Goal: Transaction & Acquisition: Purchase product/service

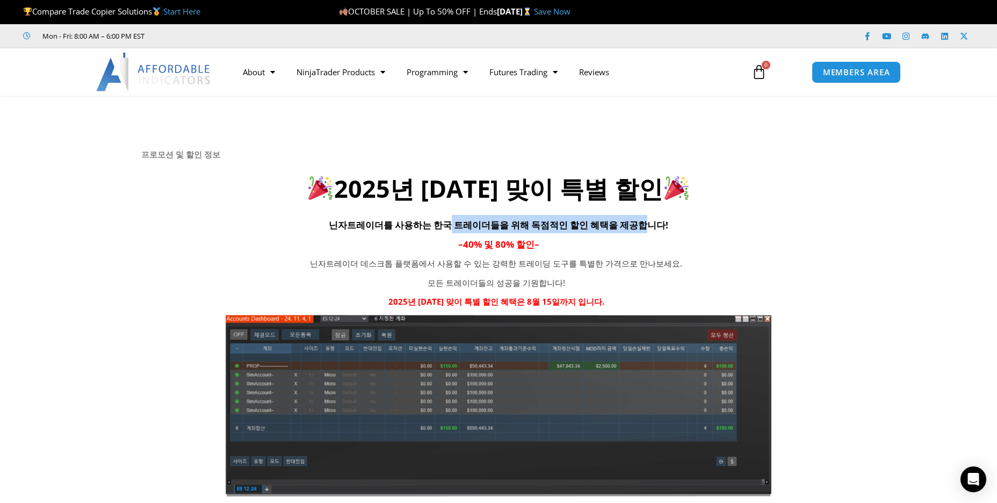
drag, startPoint x: 525, startPoint y: 226, endPoint x: 637, endPoint y: 232, distance: 112.5
click at [637, 232] on h4 "닌자트레이더를 사용하는 한국 트레이더들을 위해 독점적인 할인 혜택을 제공합니다!" at bounding box center [498, 224] width 715 height 18
click at [638, 232] on h4 "닌자트레이더를 사용하는 한국 트레이더들을 위해 독점적인 할인 혜택을 제공합니다!" at bounding box center [498, 224] width 715 height 18
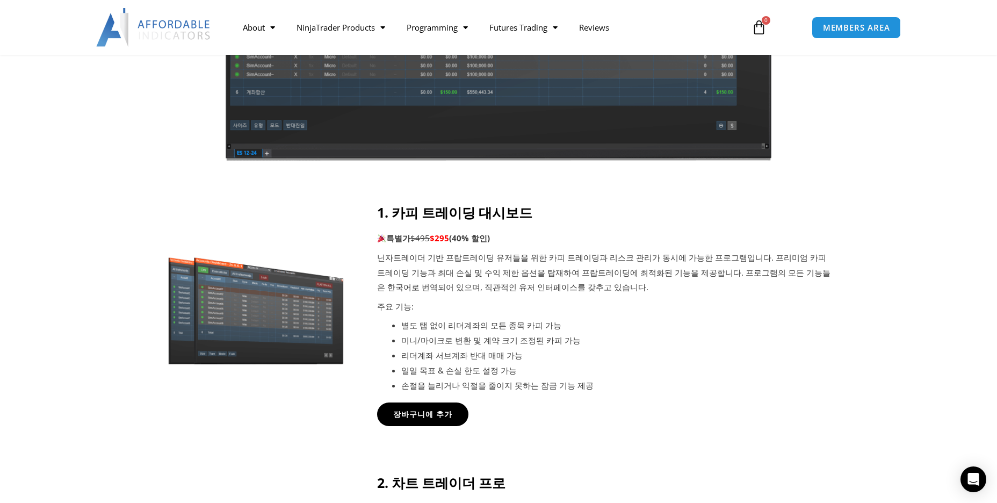
scroll to position [430, 0]
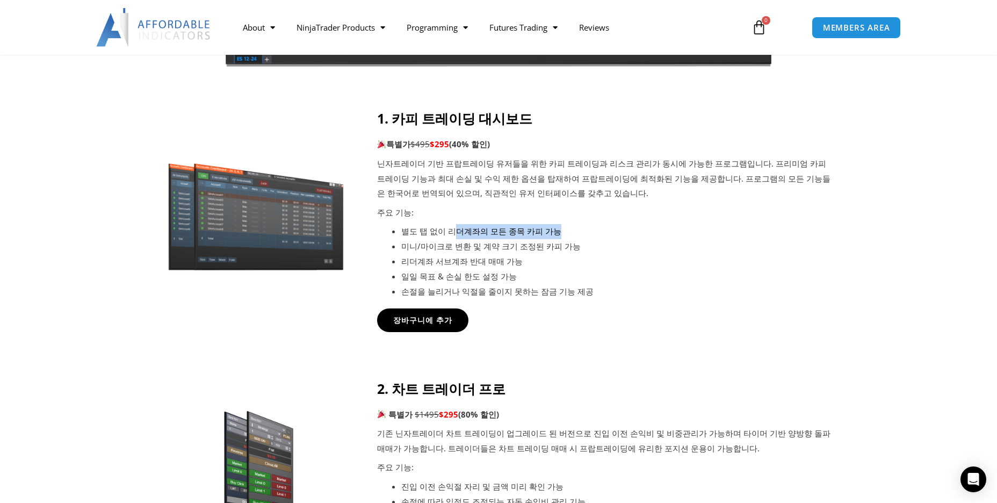
drag, startPoint x: 559, startPoint y: 230, endPoint x: 449, endPoint y: 233, distance: 110.2
click at [449, 233] on li "별도 탭 없이 리더계좌의 모든 종목 카피 가능" at bounding box center [617, 231] width 433 height 15
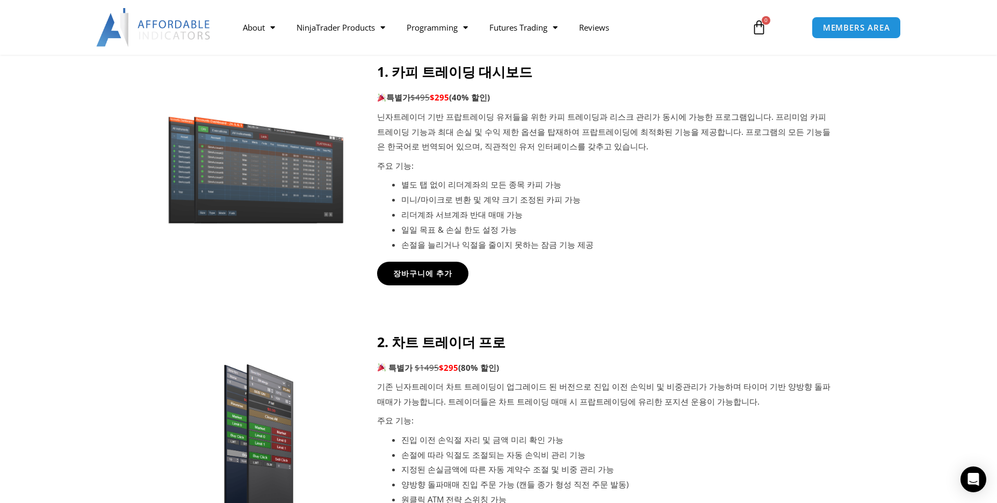
scroll to position [537, 0]
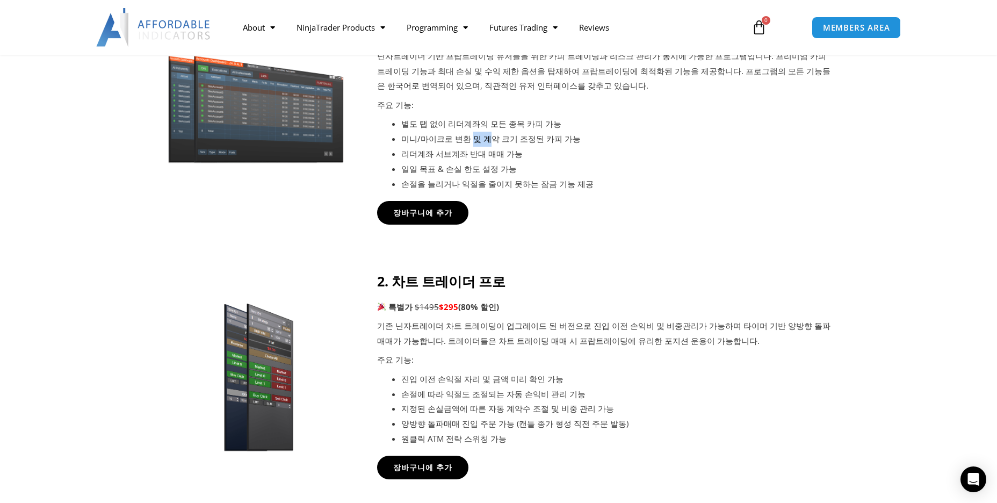
drag, startPoint x: 469, startPoint y: 142, endPoint x: 508, endPoint y: 142, distance: 39.2
click at [508, 142] on li "미니/마이크로 변환 및 계약 크기 조정된 카피 가능" at bounding box center [617, 139] width 433 height 15
click at [484, 156] on li "리더계좌 서브계좌 반대 매매 가능" at bounding box center [617, 154] width 433 height 15
drag, startPoint x: 412, startPoint y: 155, endPoint x: 498, endPoint y: 157, distance: 86.0
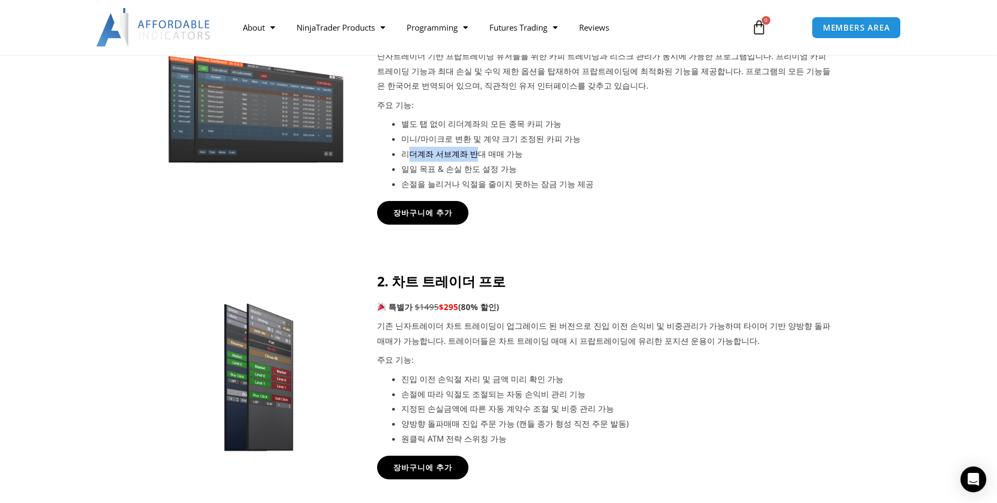
click at [497, 157] on li "리더계좌 서브계좌 반대 매매 가능" at bounding box center [617, 154] width 433 height 15
click at [498, 157] on li "리더계좌 서브계좌 반대 매매 가능" at bounding box center [617, 154] width 433 height 15
drag, startPoint x: 411, startPoint y: 169, endPoint x: 516, endPoint y: 171, distance: 104.8
click at [515, 171] on li "일일 목표 & 손실 한도 설정 가능" at bounding box center [617, 169] width 433 height 15
click at [516, 171] on li "일일 목표 & 손실 한도 설정 가능" at bounding box center [617, 169] width 433 height 15
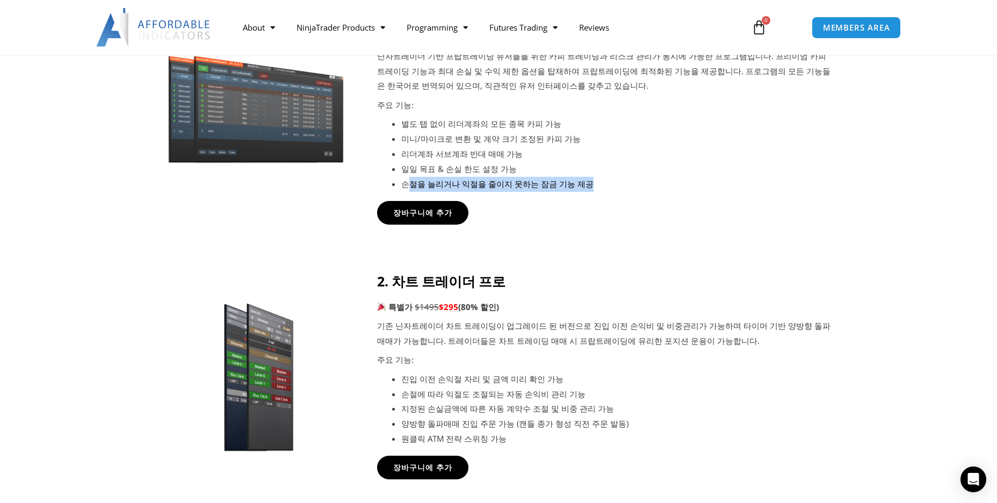
drag, startPoint x: 406, startPoint y: 185, endPoint x: 612, endPoint y: 187, distance: 205.8
click at [612, 187] on li "손절을 늘리거나 익절을 줄이지 못하는 잠금 기능 제공" at bounding box center [617, 184] width 433 height 15
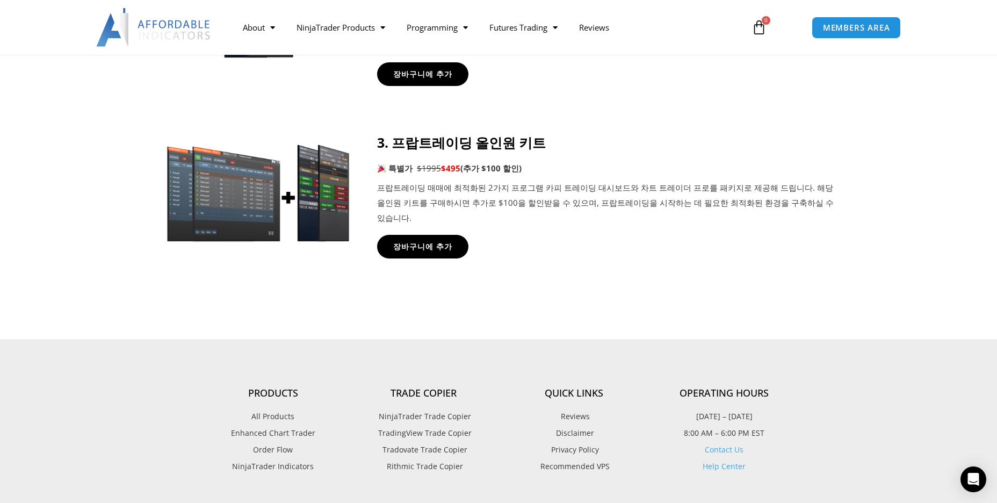
scroll to position [1129, 0]
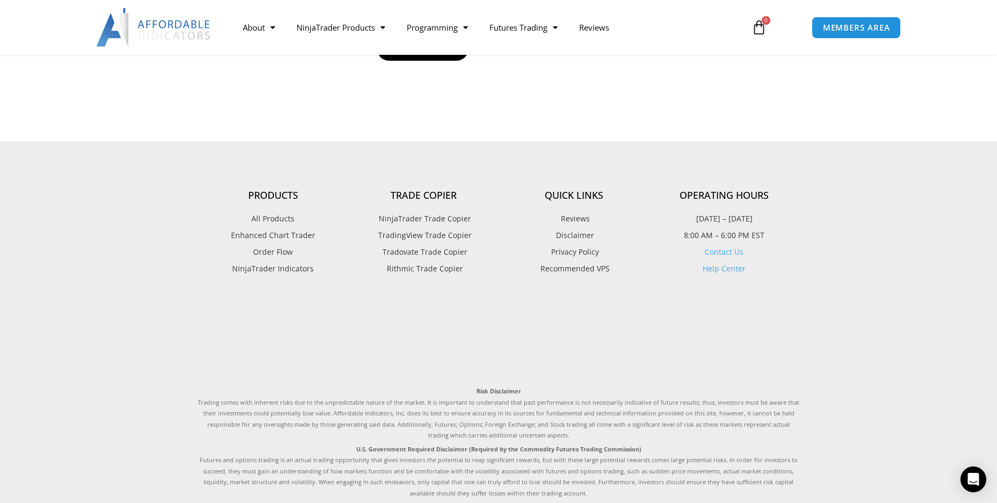
click at [410, 245] on span "Tradovate Trade Copier" at bounding box center [424, 252] width 88 height 14
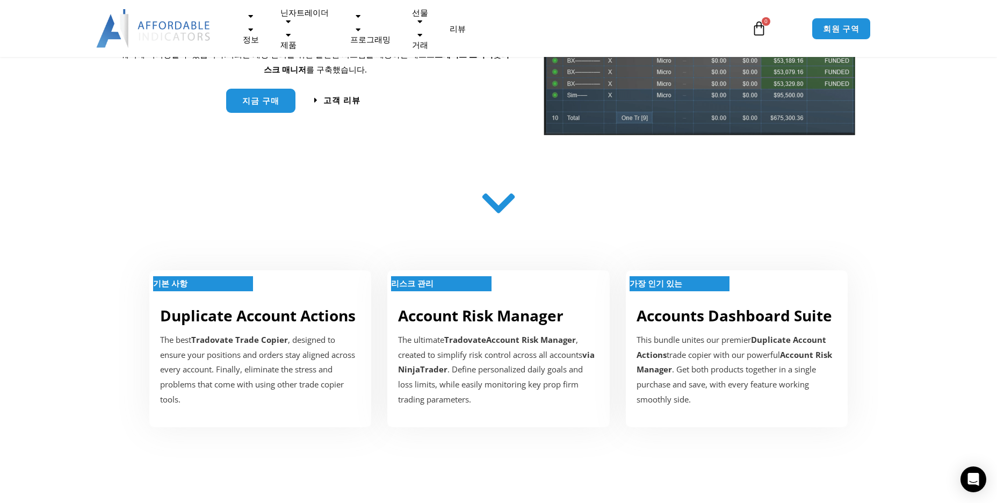
scroll to position [215, 0]
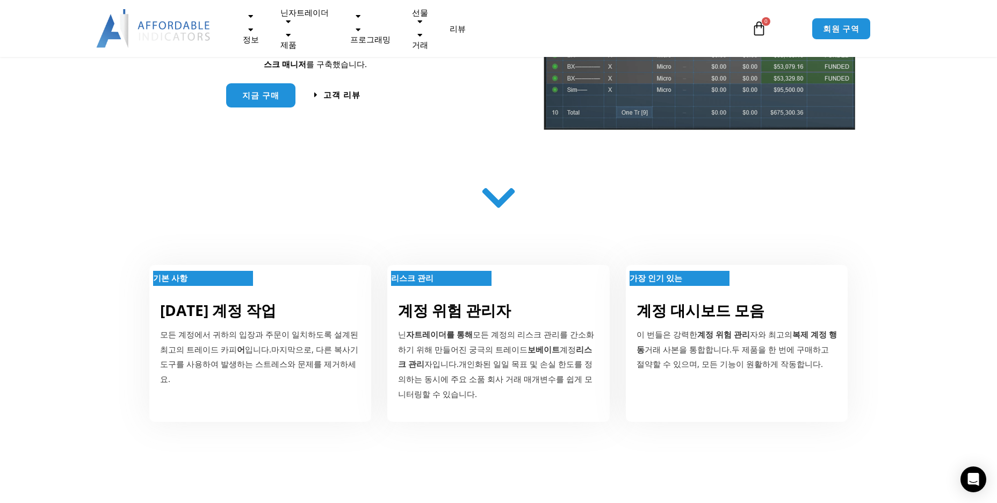
click at [500, 200] on icon at bounding box center [499, 199] width 38 height 38
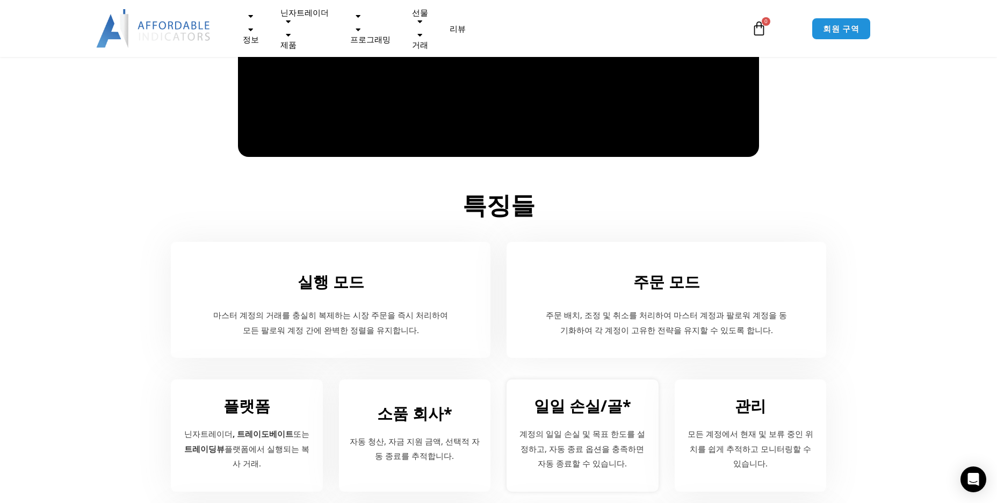
scroll to position [1075, 0]
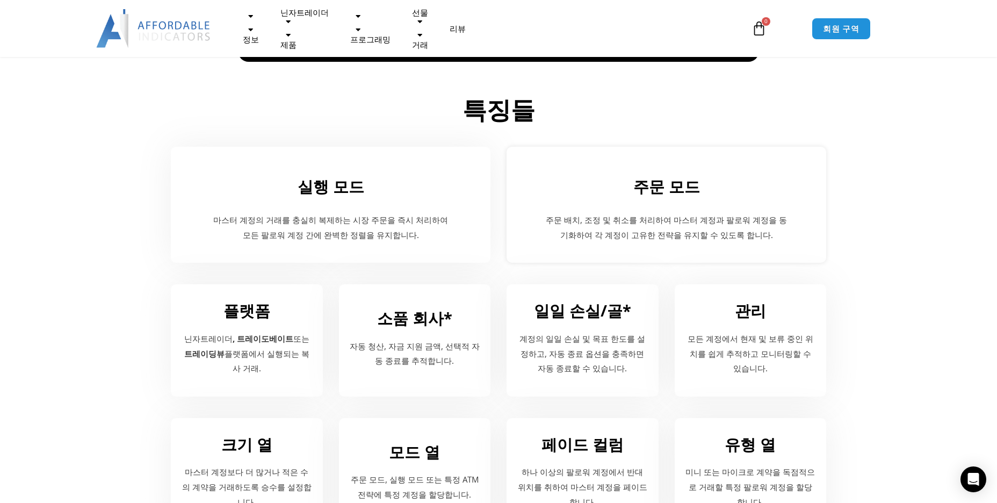
click at [652, 206] on div "주문 모드 주문 배치, 조정 및 취소를 처리하여 마스터 계정과 팔로워 계정을 동기화하여 각 계정이 고유한 전략을 유지할 수 있도록 합니다." at bounding box center [667, 205] width 320 height 116
click at [665, 229] on p "주문 배치, 조정 및 취소를 처리하여 마스터 계정과 팔로워 계정을 동기화하여 각 계정이 고유한 전략을 유지할 수 있도록 합니다." at bounding box center [666, 228] width 245 height 30
click at [676, 196] on font "주문 모드" at bounding box center [667, 186] width 67 height 21
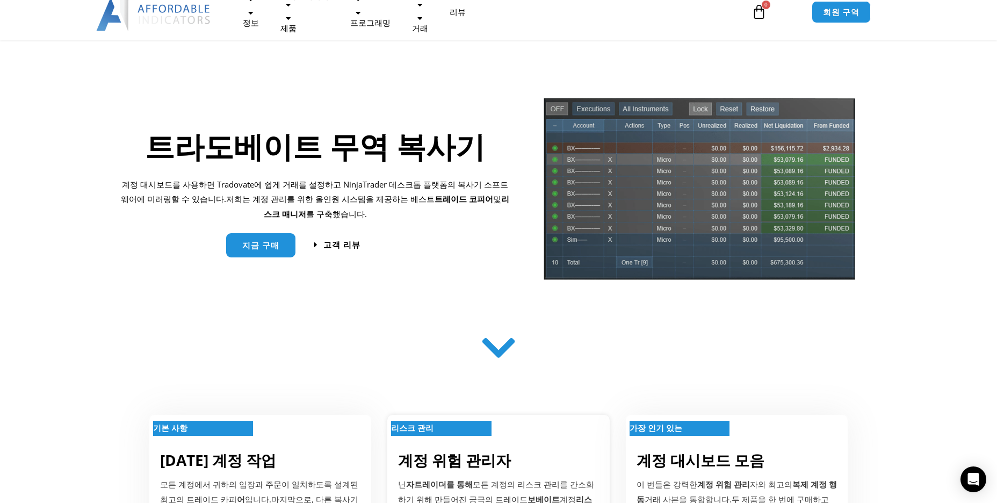
scroll to position [0, 0]
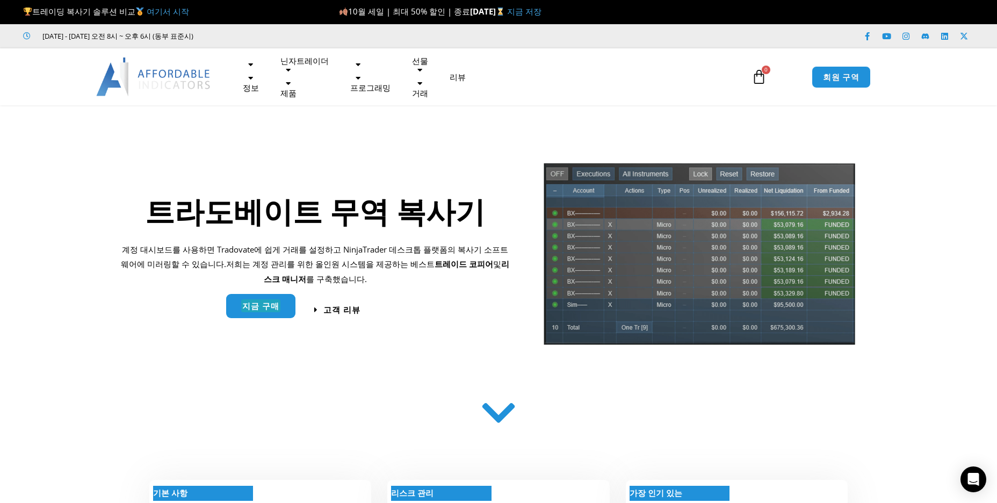
click at [263, 308] on font "지금 구매" at bounding box center [260, 306] width 37 height 11
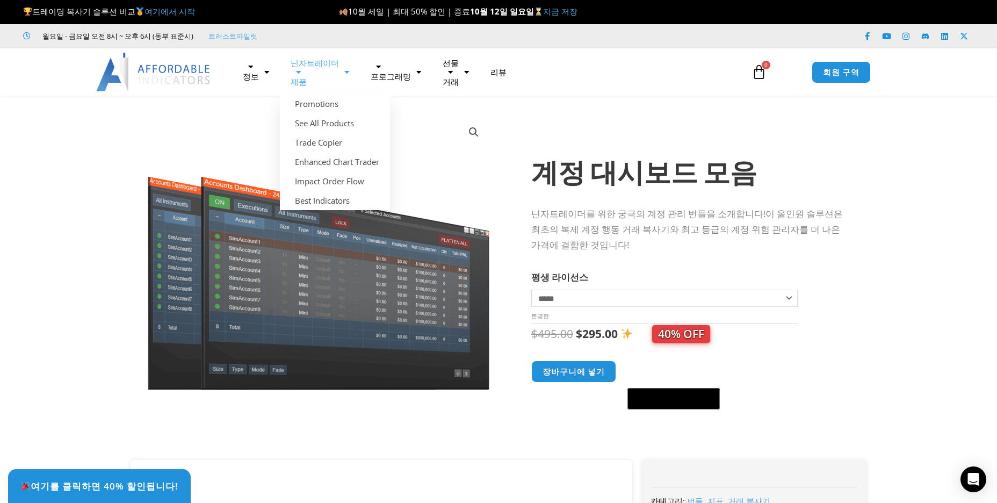
click at [297, 75] on span "Menu" at bounding box center [315, 72] width 48 height 19
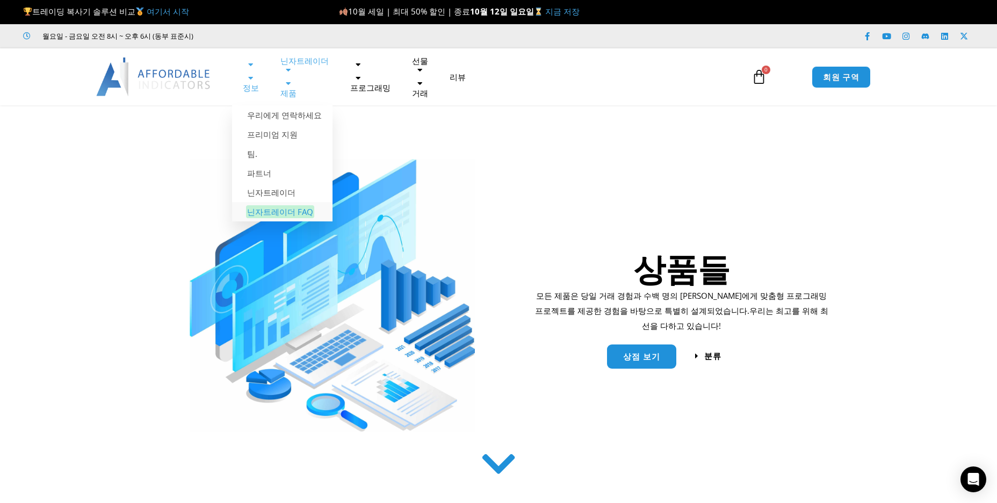
click at [258, 216] on font "닌자트레이더 FAQ" at bounding box center [280, 211] width 66 height 11
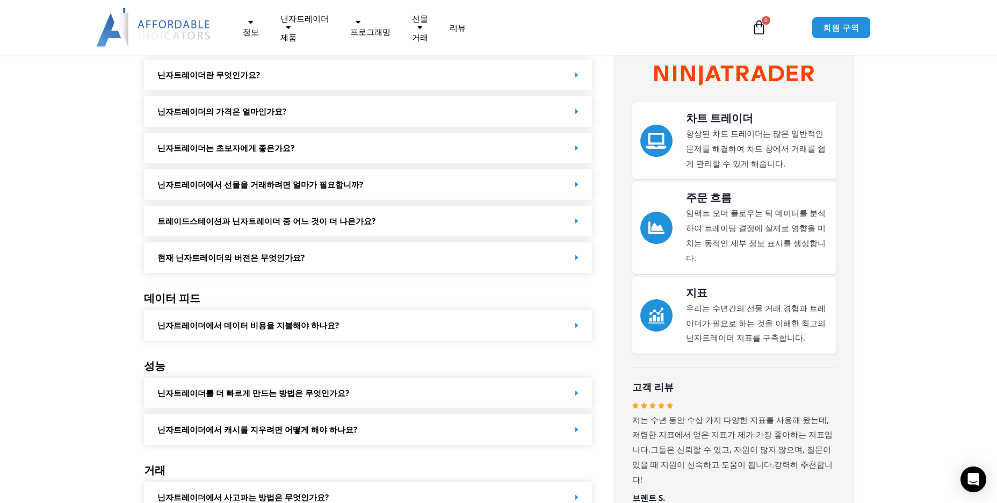
scroll to position [215, 0]
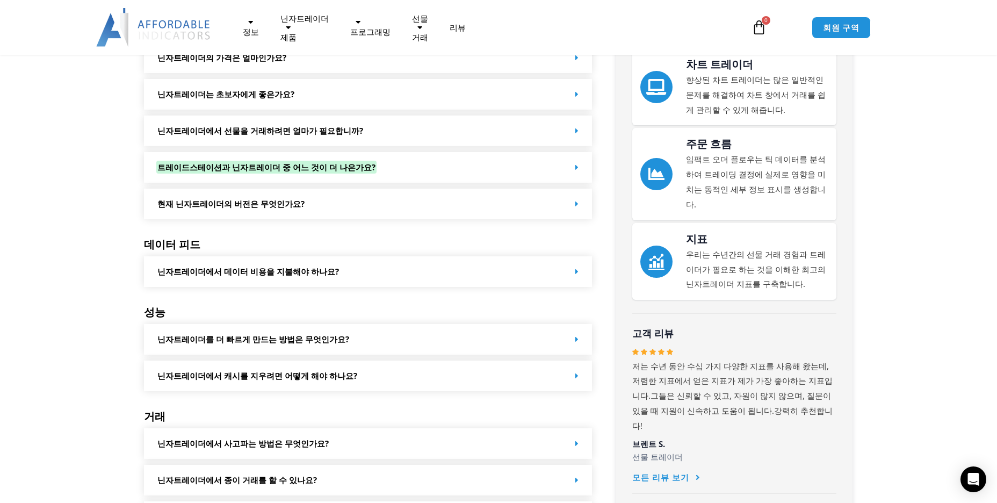
click at [329, 167] on font "트레이드스테이션과 닌자트레이더 중 어느 것이 더 나은가요?" at bounding box center [266, 167] width 218 height 11
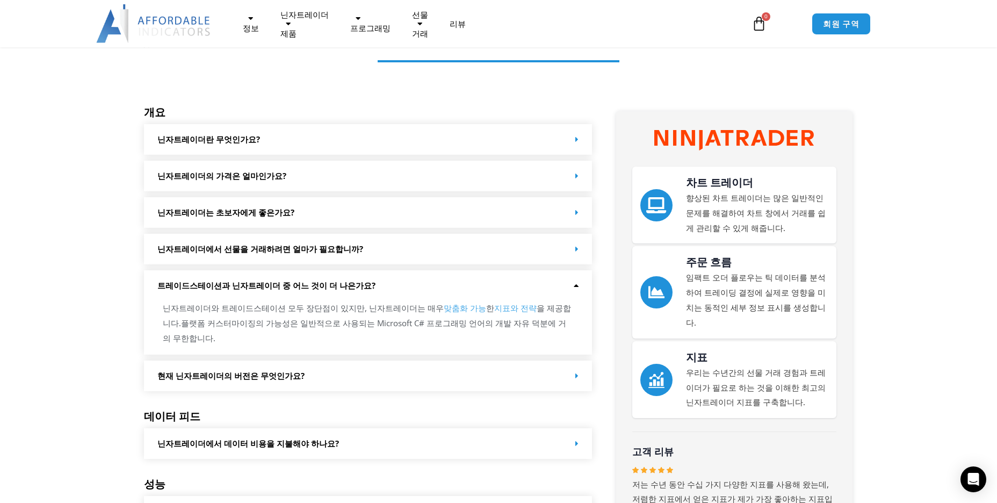
scroll to position [0, 0]
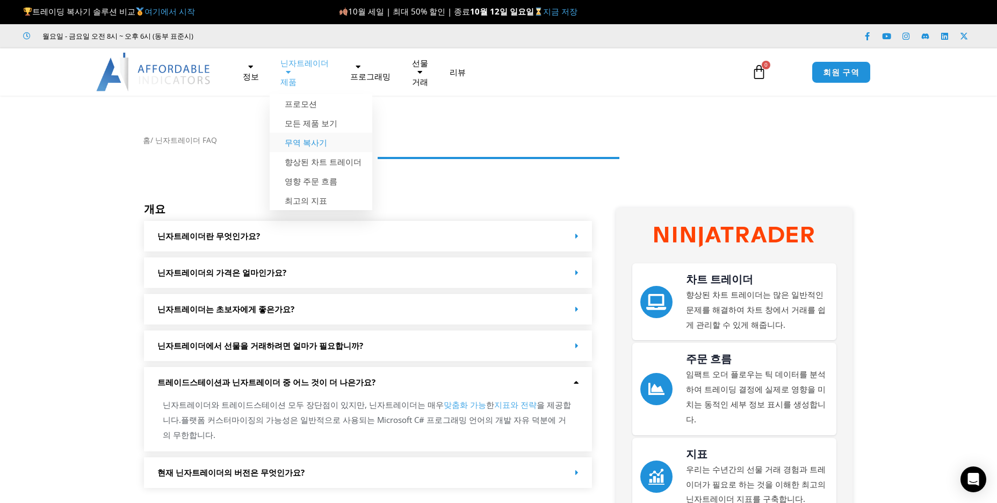
click at [304, 141] on font "무역 복사기" at bounding box center [306, 142] width 42 height 11
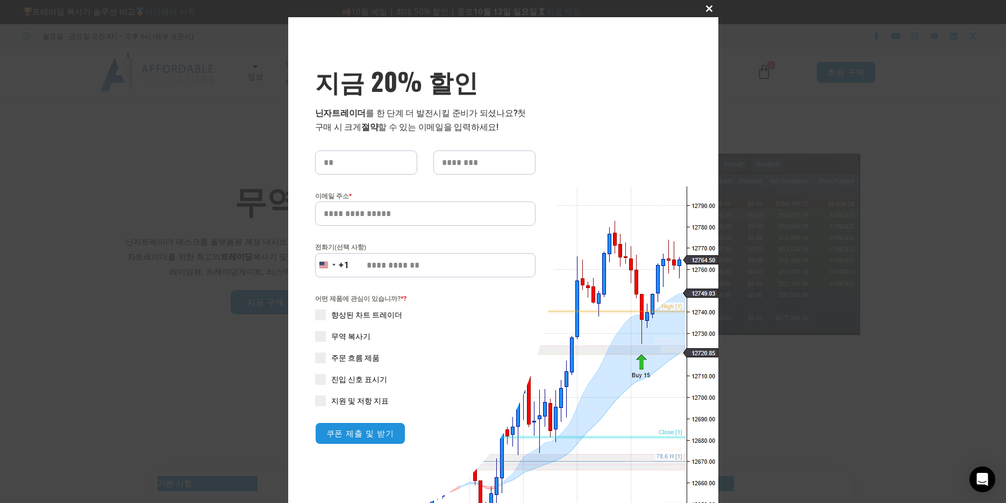
click at [706, 9] on span "SAVE 20% NOW popup" at bounding box center [709, 8] width 17 height 6
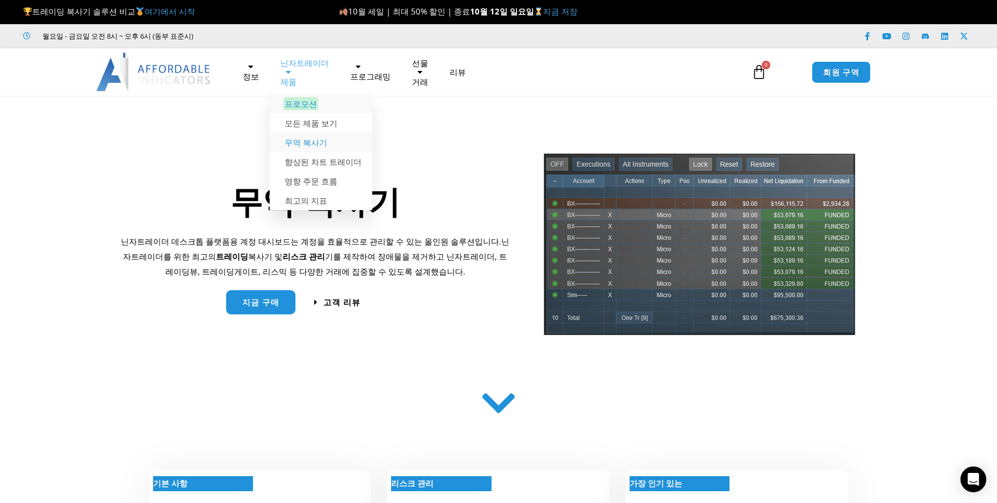
click at [292, 100] on font "프로모션" at bounding box center [301, 103] width 32 height 11
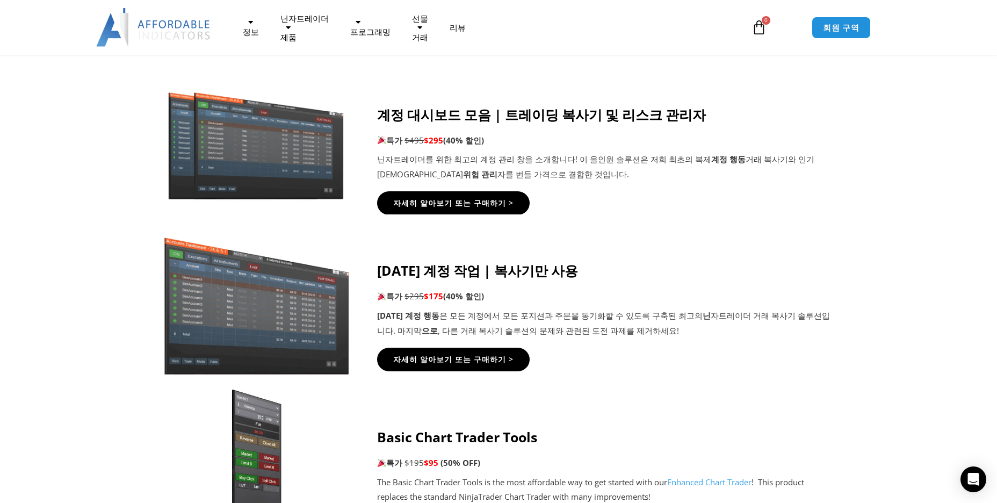
scroll to position [591, 0]
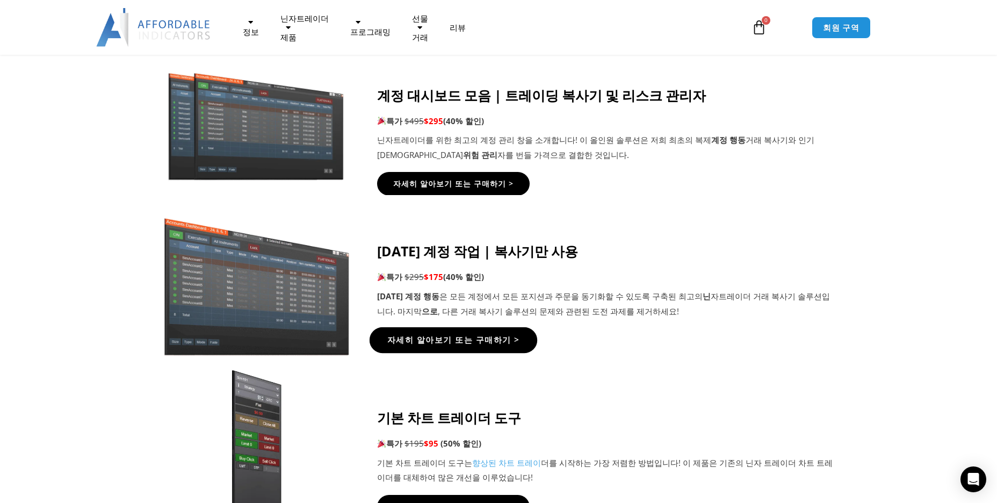
click at [444, 341] on font "자세히 알아보기 또는 구매하기 >" at bounding box center [453, 339] width 132 height 11
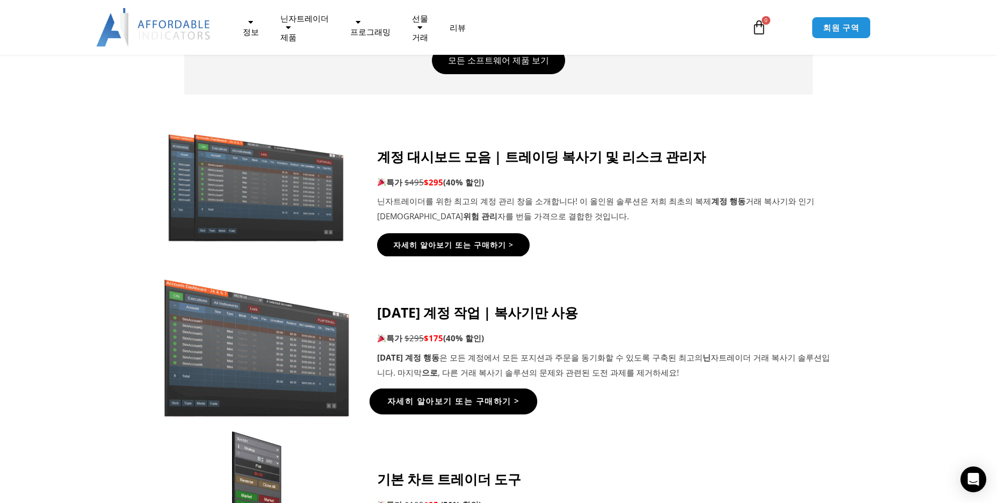
scroll to position [537, 0]
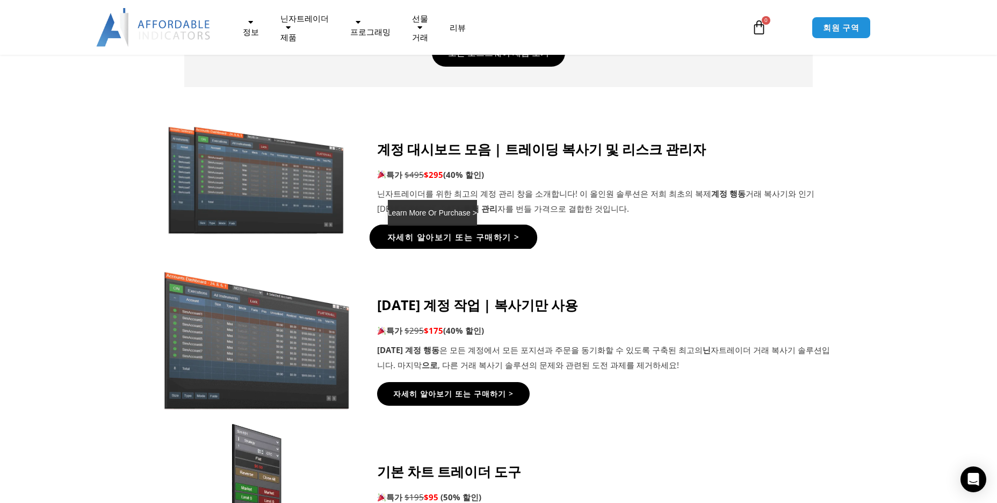
click at [490, 234] on font "자세히 알아보기 또는 구매하기 >" at bounding box center [453, 237] width 132 height 11
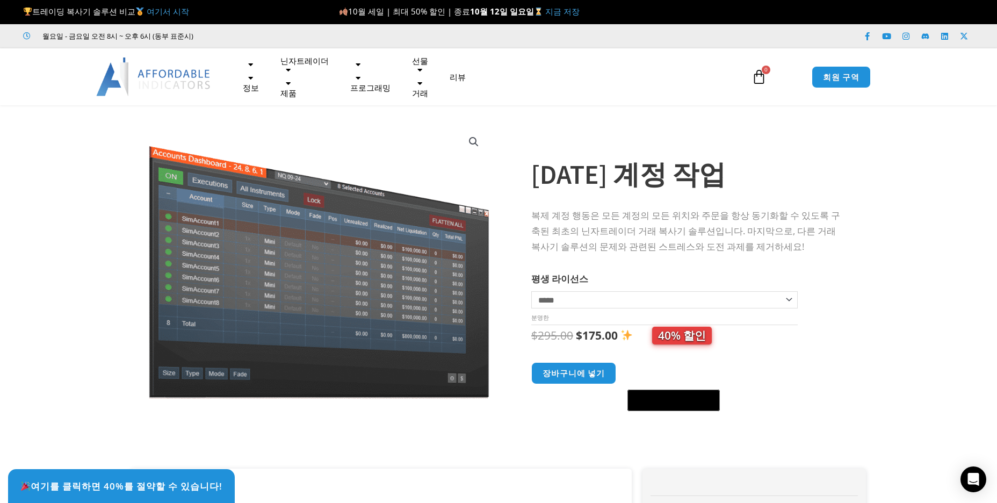
click at [629, 298] on select "***** ***** ****" at bounding box center [665, 299] width 267 height 17
click at [532, 291] on select "***** ***** ****" at bounding box center [665, 299] width 267 height 17
click at [579, 298] on select "***** ***** ****" at bounding box center [665, 299] width 267 height 17
select select "*"
click at [532, 291] on select "***** ***** ****" at bounding box center [665, 299] width 267 height 17
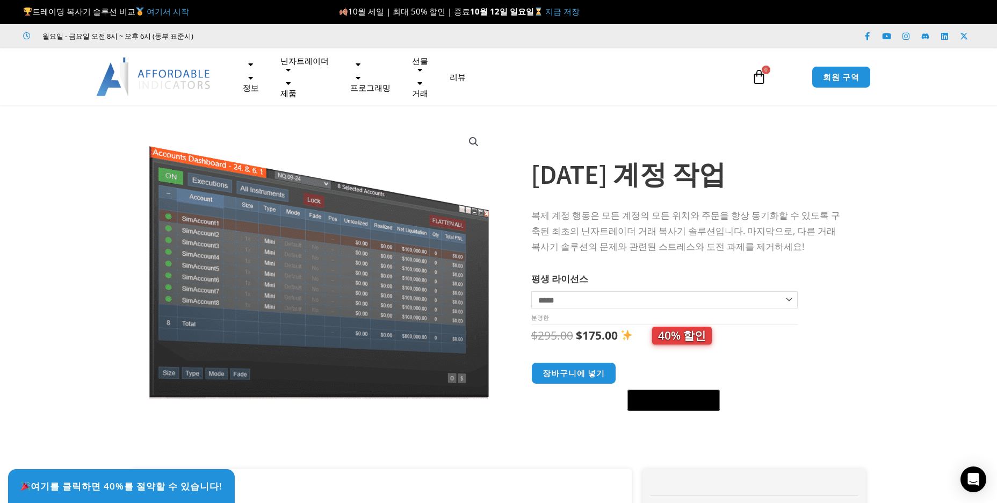
click at [873, 224] on section "Sale! 중복 계정 작업 복제 계정 행동은 모든 계정의 모든 위치와 주문을 항상 동기화할 수 있도록 구축된 최초의 닌자트레이더 거래 복사기 …" at bounding box center [498, 292] width 997 height 353
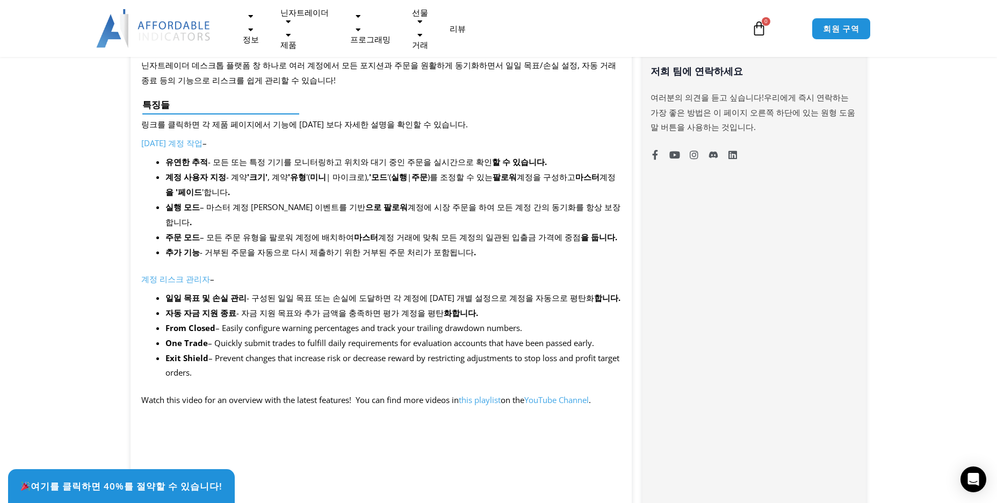
scroll to position [914, 0]
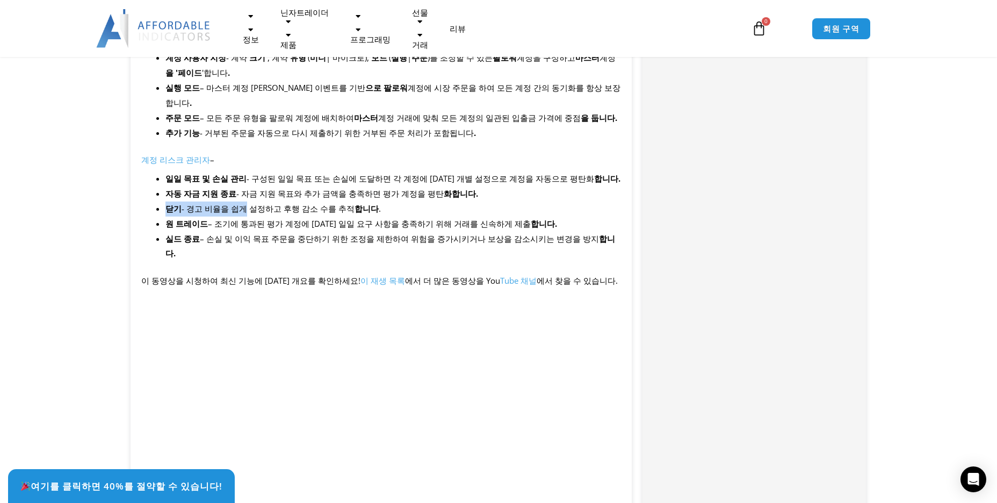
drag, startPoint x: 488, startPoint y: 184, endPoint x: 235, endPoint y: 186, distance: 253.1
click at [235, 186] on ul "일일 목표 및 손실 관리 - 구성된 일일 목표 또는 손실에 도달하면 각 계정에 대한 개별 설정으로 계정을 자동으로 평탄화 합니다. 자동 자금 …" at bounding box center [394, 216] width 456 height 90
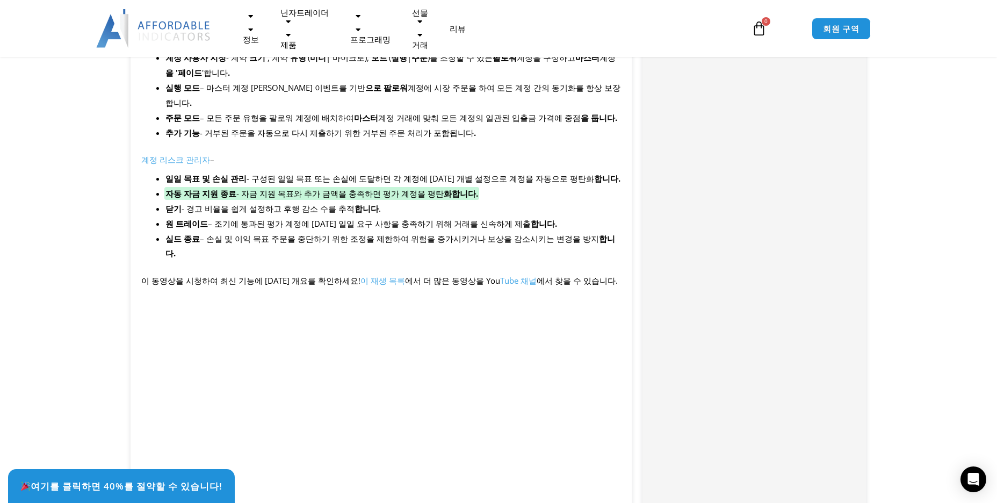
click at [267, 188] on font "자동 자금 지원 종료 - 자금 지원 목표와 추가 금액을 충족하면 평가 계정을 평탄 화합니다." at bounding box center [322, 193] width 313 height 11
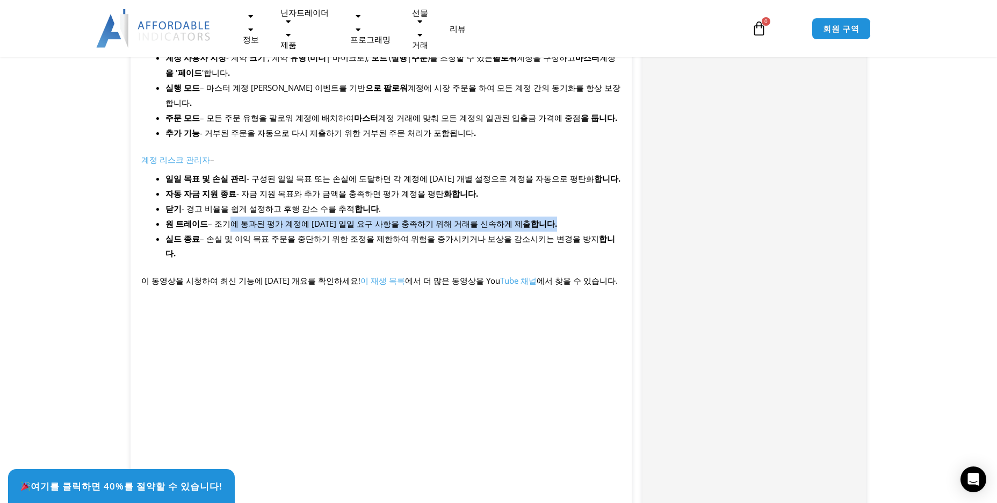
drag, startPoint x: 247, startPoint y: 208, endPoint x: 535, endPoint y: 209, distance: 288.1
click at [535, 217] on li "원 트레이드 – 조기에 통과된 평가 계정에 대한 일일 요구 사항을 충족하기 위해 거래를 신속하게 제출 합니다." at bounding box center [394, 224] width 456 height 15
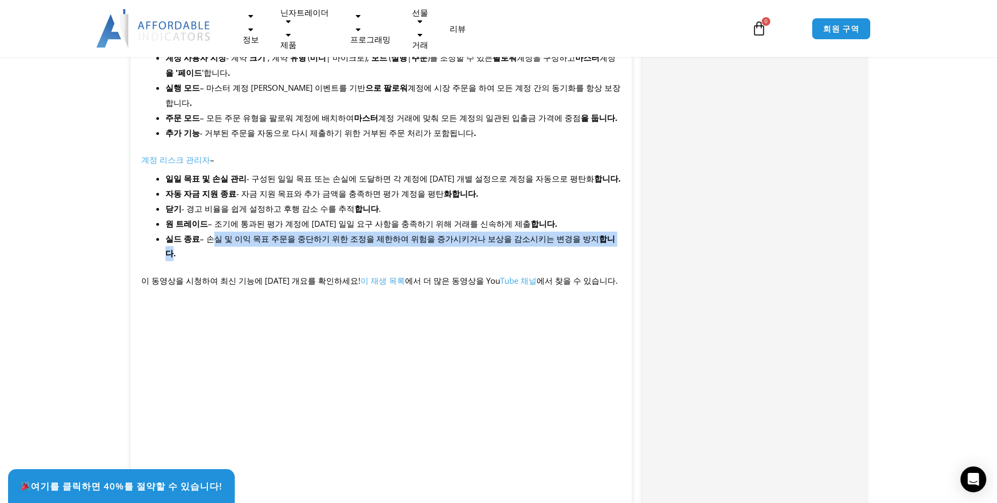
drag, startPoint x: 207, startPoint y: 228, endPoint x: 591, endPoint y: 229, distance: 383.7
click at [591, 232] on li "실드 종료 – 손실 및 이익 목표 주문을 중단하기 위한 조정을 제한하여 위험을 증가시키거나 보상을 감소시키는 변경을 방지 합니다." at bounding box center [394, 247] width 456 height 30
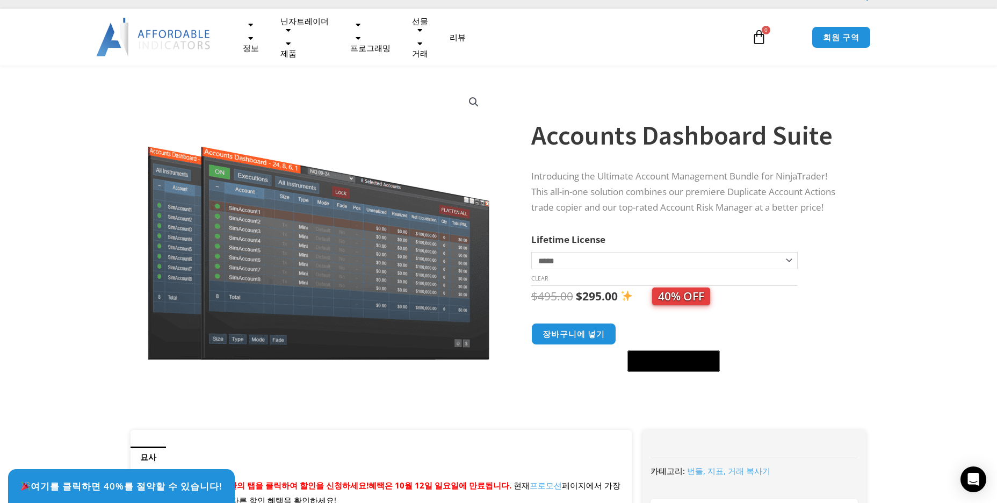
scroll to position [0, 0]
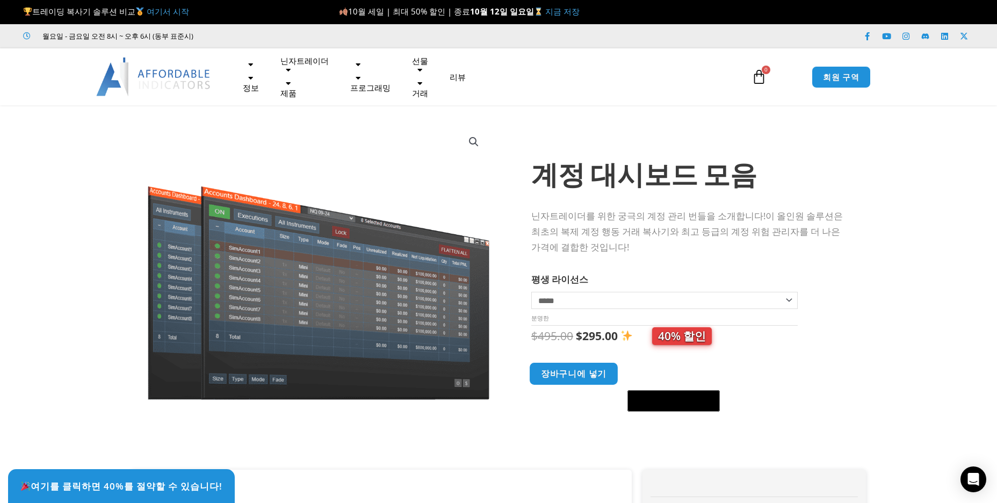
click at [588, 376] on font "장바구니에 넣기" at bounding box center [574, 373] width 66 height 11
click at [764, 77] on icon at bounding box center [759, 76] width 15 height 15
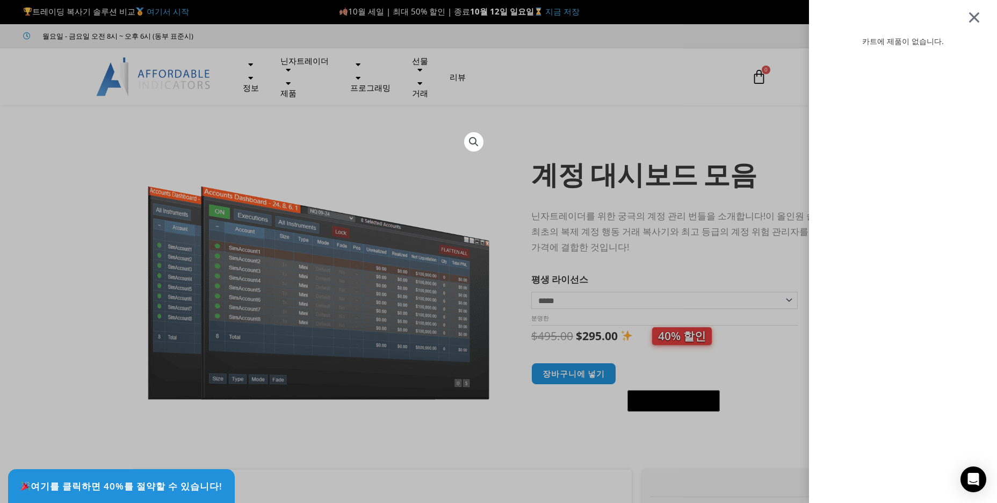
click at [981, 16] on div at bounding box center [974, 17] width 13 height 13
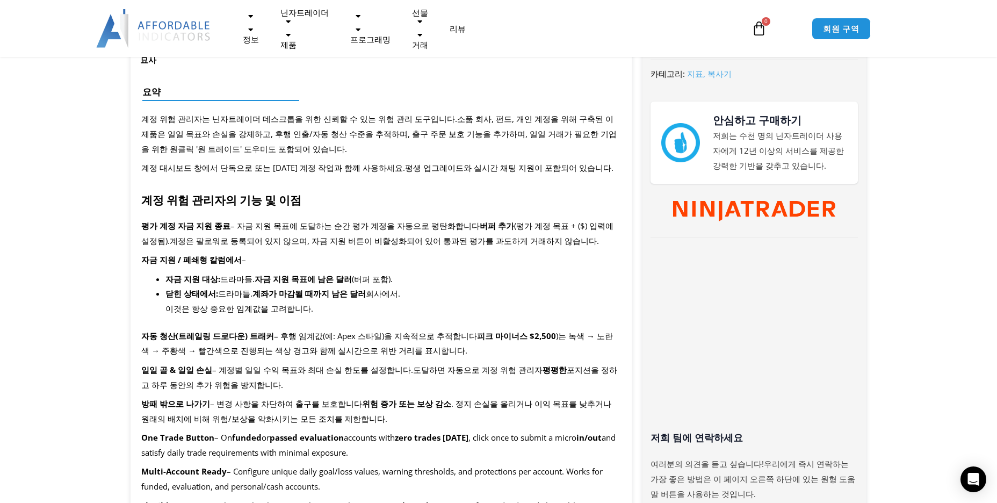
scroll to position [430, 0]
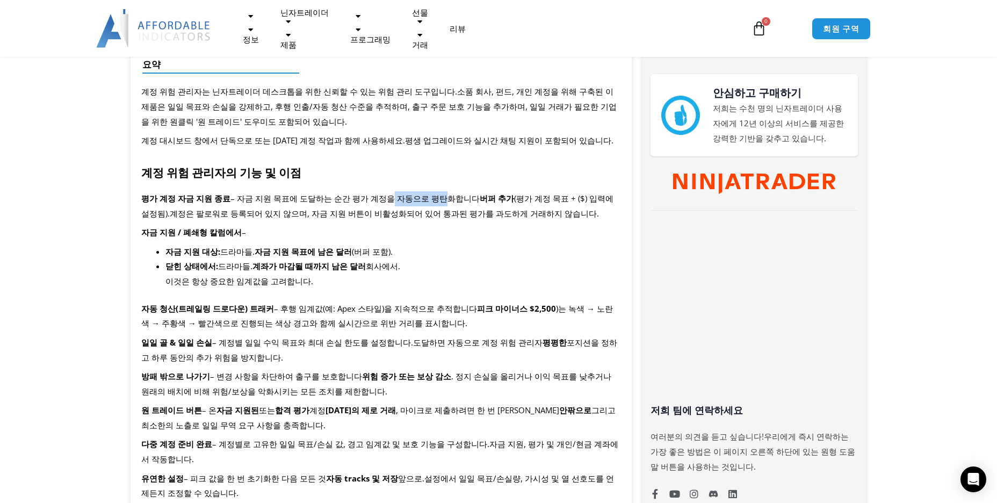
drag, startPoint x: 374, startPoint y: 200, endPoint x: 451, endPoint y: 200, distance: 76.9
click at [445, 200] on font "– 자금 지원 목표에 도달하는 순간 평가 계정을 자동으로 평탄화합니다" at bounding box center [355, 198] width 249 height 11
click at [485, 201] on font "버퍼 추가" at bounding box center [497, 198] width 34 height 11
click at [545, 261] on li "닫힌 상태에서: 드라마들. 계좌가 마감될 때까지 남은 달러 회사에서. 이것은 항상 중요한 임계값을 고려합니다." at bounding box center [394, 274] width 456 height 30
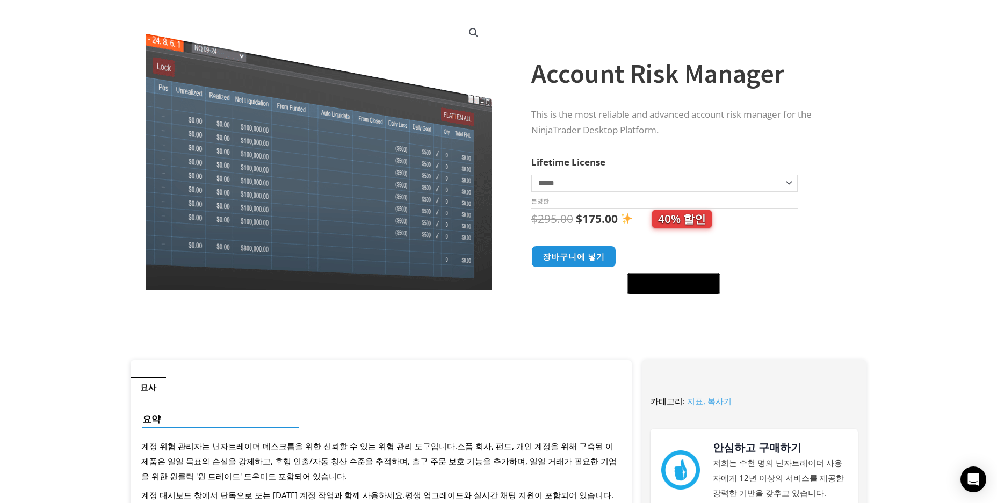
scroll to position [0, 0]
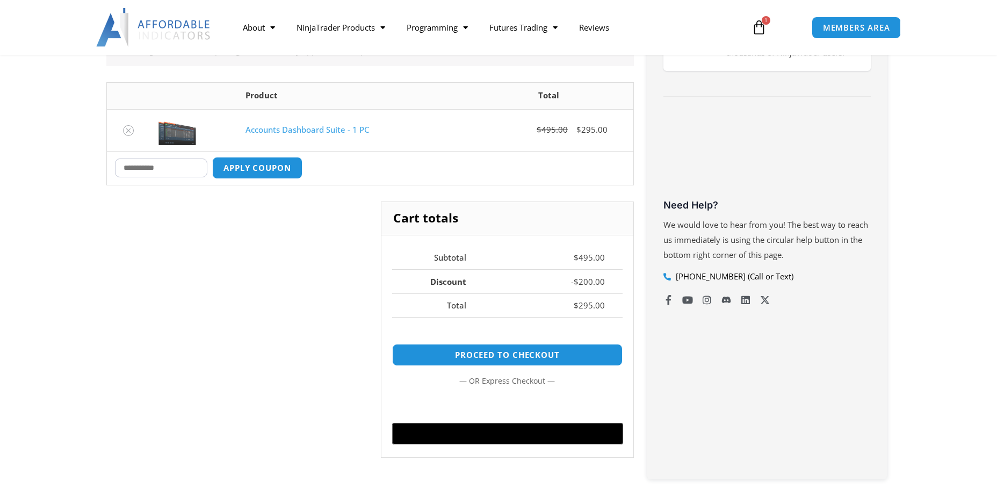
scroll to position [269, 0]
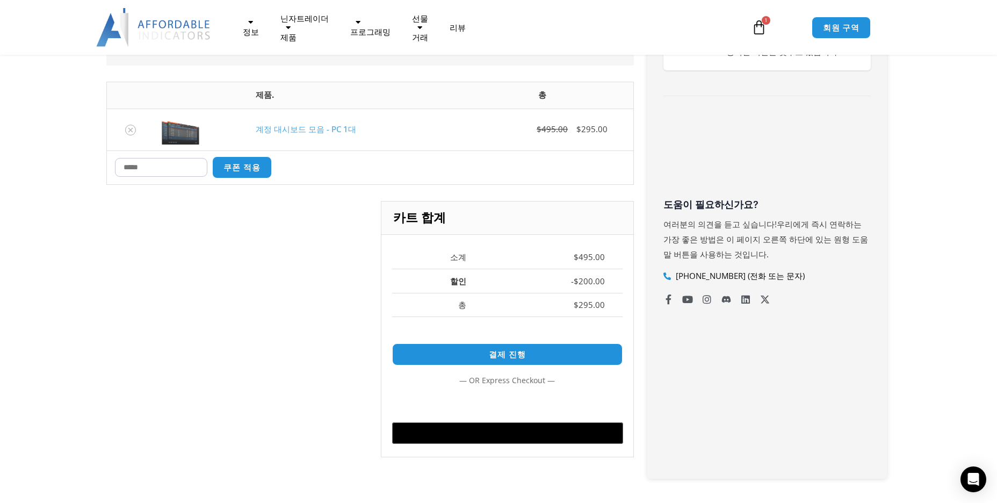
click at [207, 159] on input "Coupon:" at bounding box center [161, 167] width 92 height 19
type input "*****"
click at [251, 159] on button "쿠폰 적용" at bounding box center [242, 167] width 62 height 23
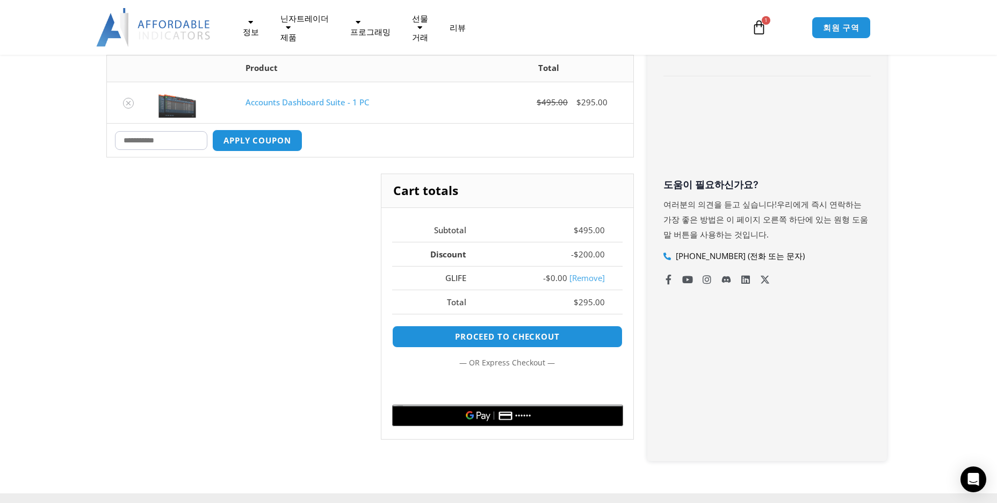
scroll to position [241, 0]
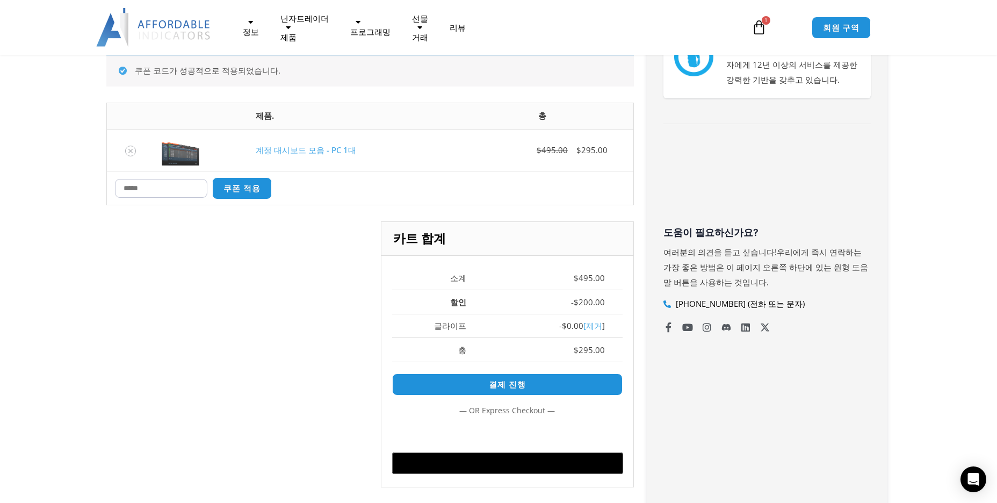
click at [601, 324] on link "[제거" at bounding box center [593, 325] width 19 height 11
